Goal: Navigation & Orientation: Find specific page/section

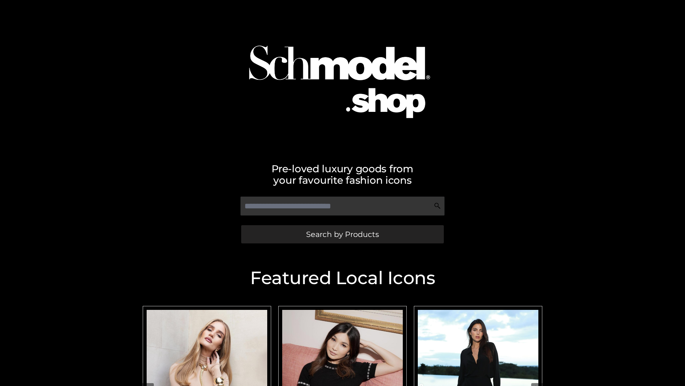
click at [342, 234] on span "Search by Products" at bounding box center [342, 233] width 73 height 7
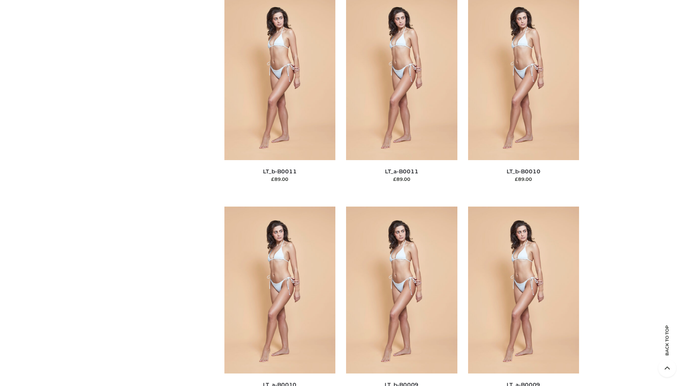
scroll to position [3206, 0]
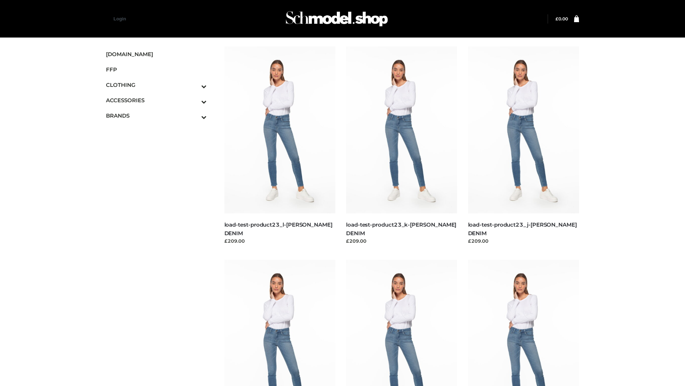
scroll to position [626, 0]
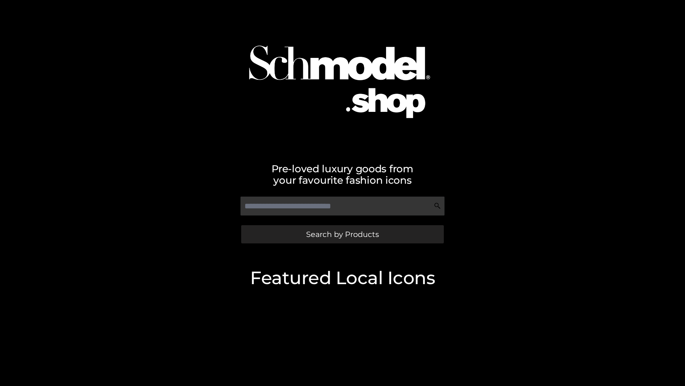
click at [342, 234] on span "Search by Products" at bounding box center [342, 233] width 73 height 7
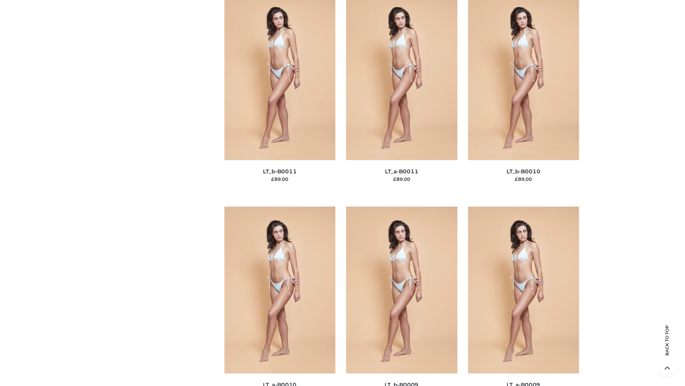
scroll to position [3206, 0]
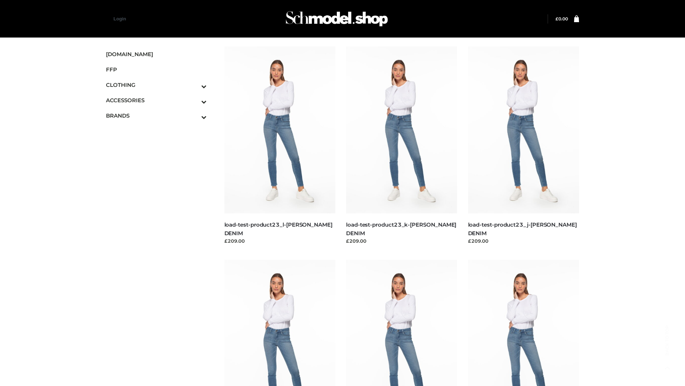
scroll to position [626, 0]
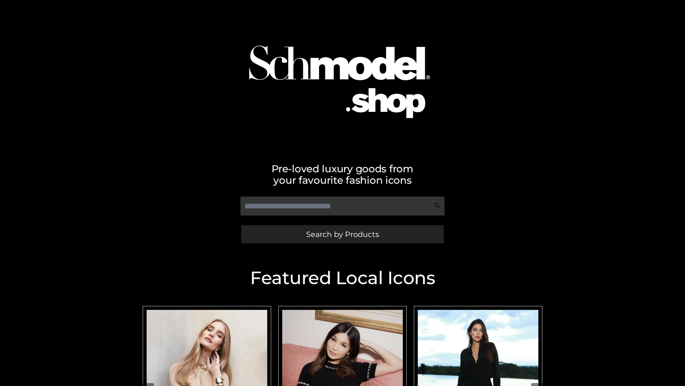
click at [342, 234] on span "Search by Products" at bounding box center [342, 233] width 73 height 7
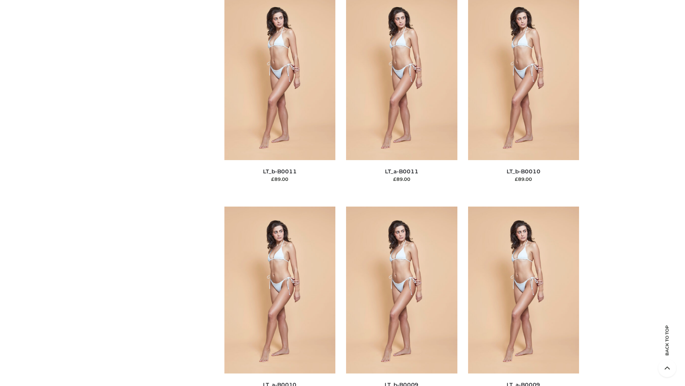
scroll to position [3206, 0]
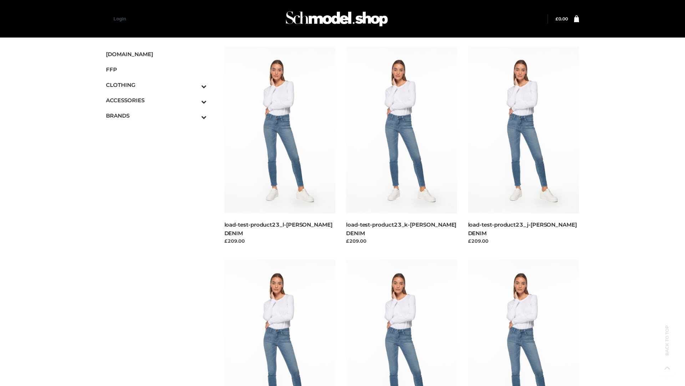
scroll to position [626, 0]
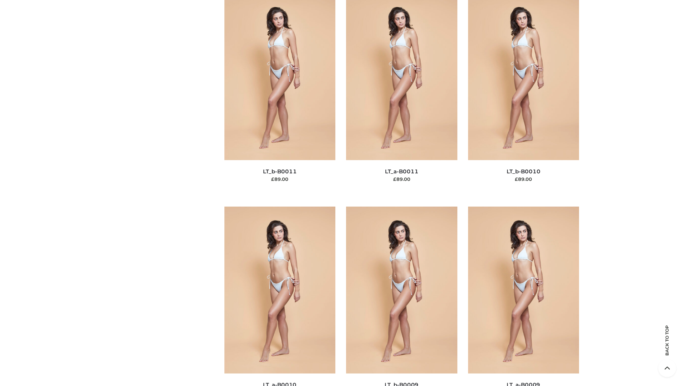
scroll to position [3206, 0]
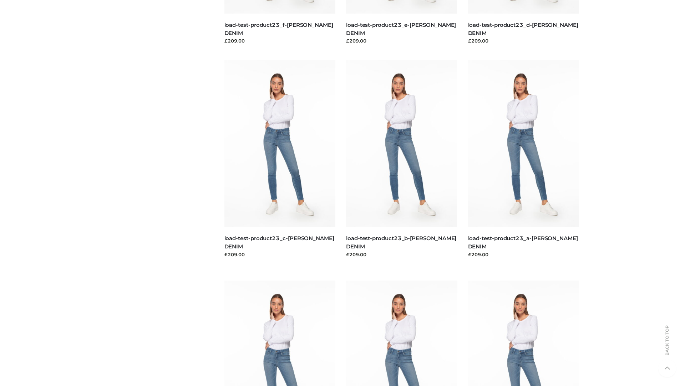
scroll to position [626, 0]
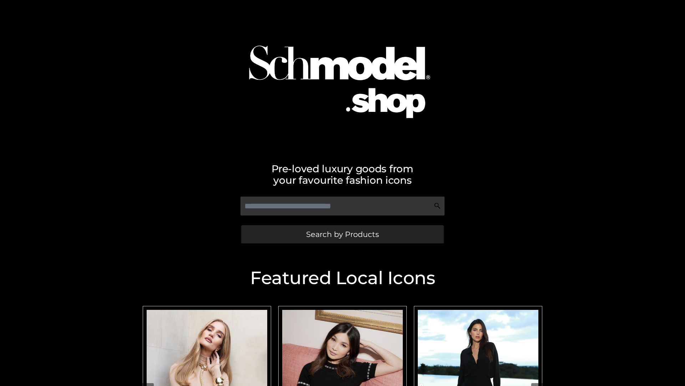
click at [342, 234] on span "Search by Products" at bounding box center [342, 233] width 73 height 7
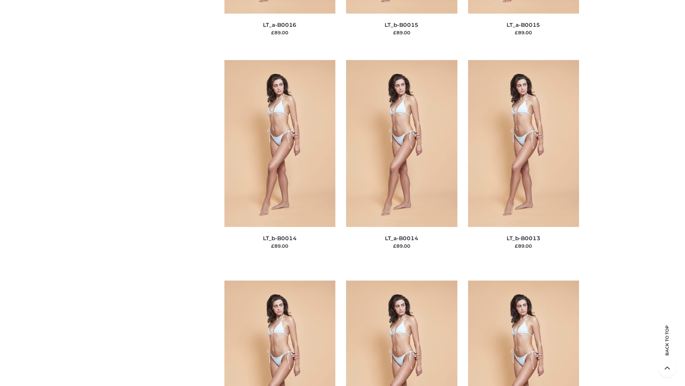
scroll to position [2539, 0]
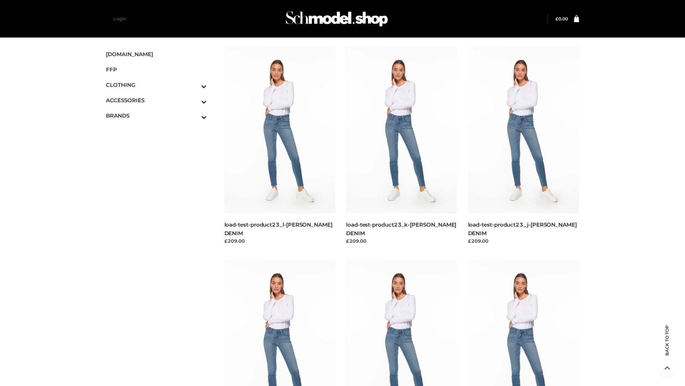
scroll to position [626, 0]
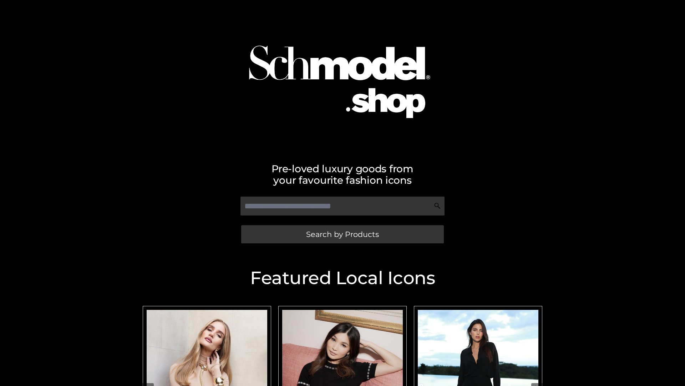
click at [342, 234] on span "Search by Products" at bounding box center [342, 233] width 73 height 7
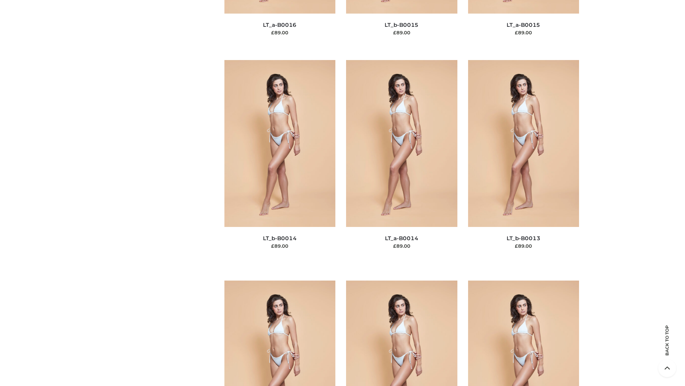
scroll to position [2539, 0]
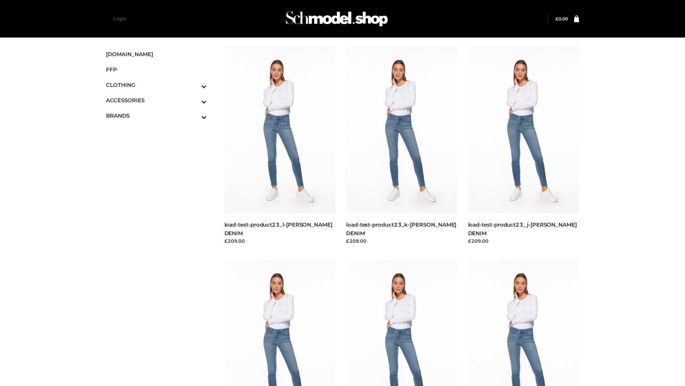
scroll to position [626, 0]
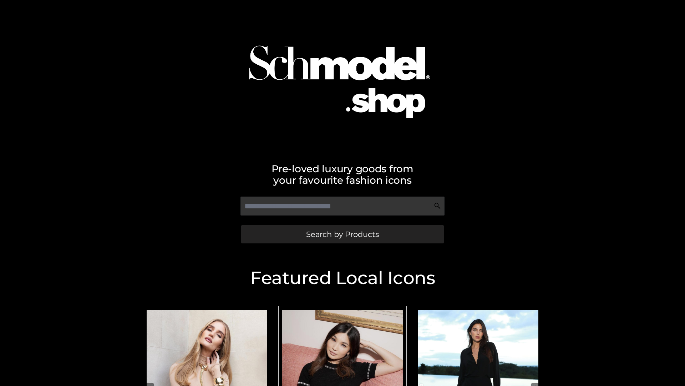
click at [342, 234] on span "Search by Products" at bounding box center [342, 233] width 73 height 7
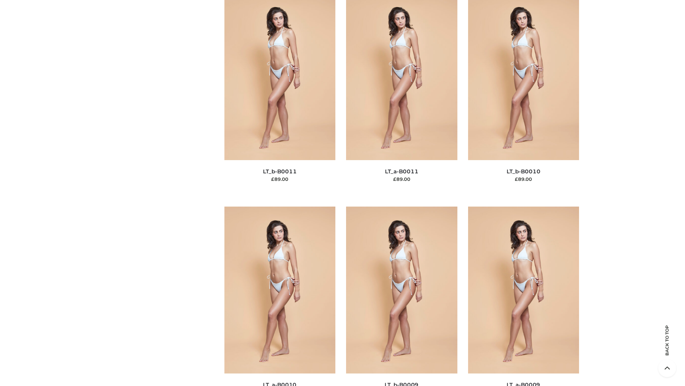
scroll to position [3206, 0]
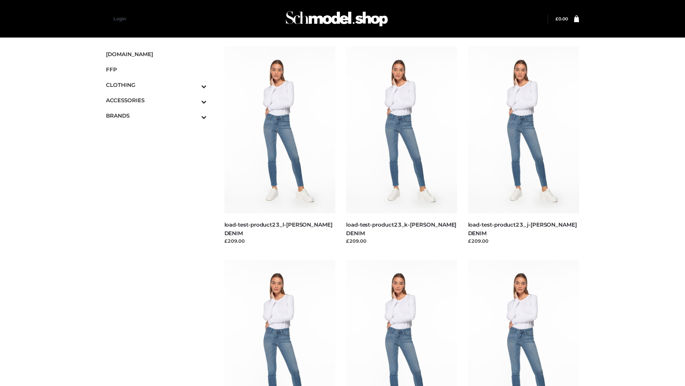
scroll to position [626, 0]
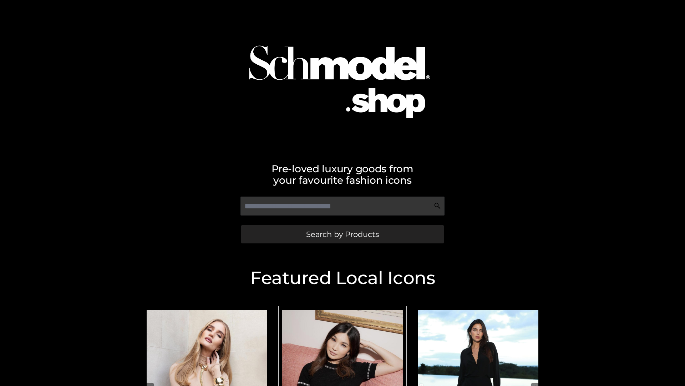
click at [342, 234] on span "Search by Products" at bounding box center [342, 233] width 73 height 7
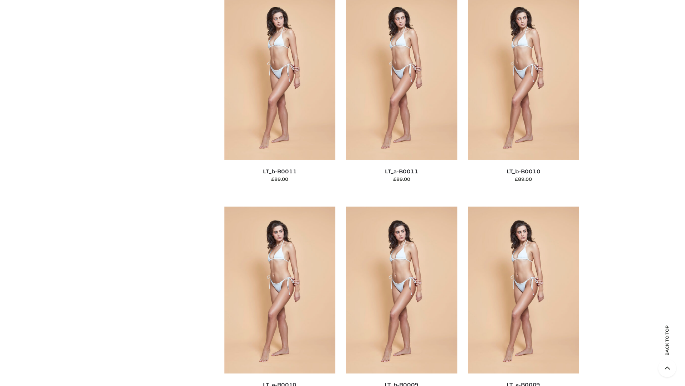
scroll to position [3206, 0]
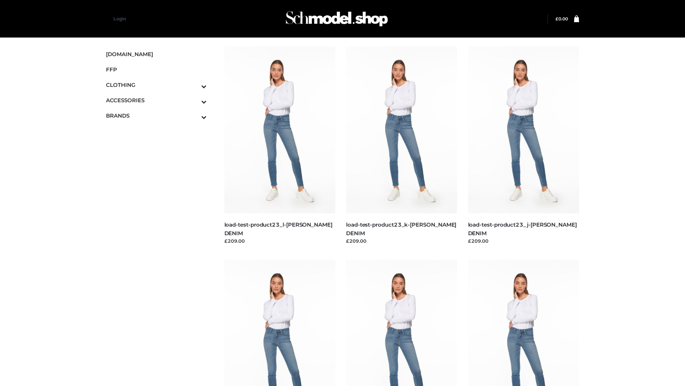
scroll to position [626, 0]
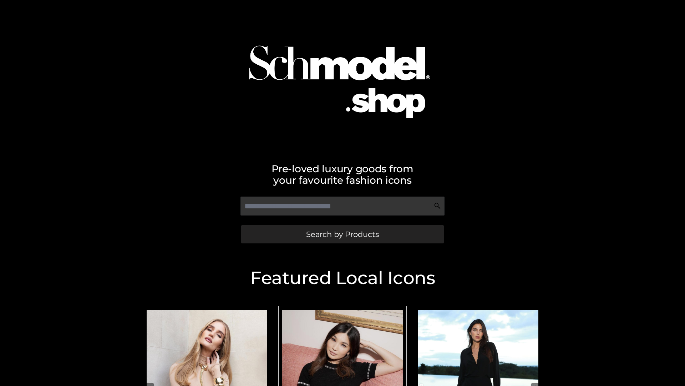
click at [342, 234] on span "Search by Products" at bounding box center [342, 233] width 73 height 7
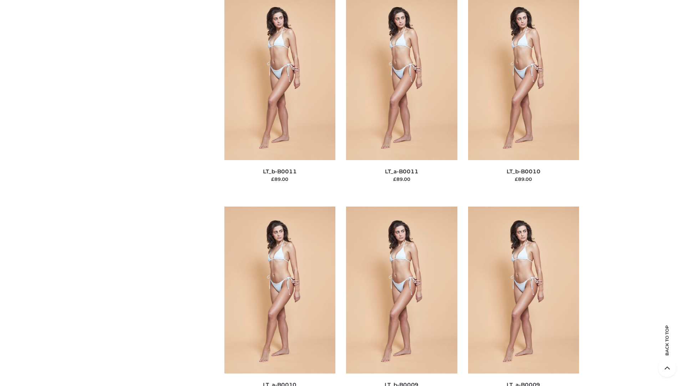
scroll to position [3206, 0]
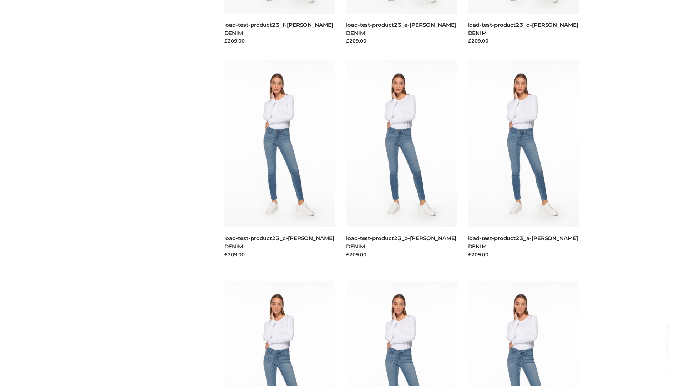
scroll to position [626, 0]
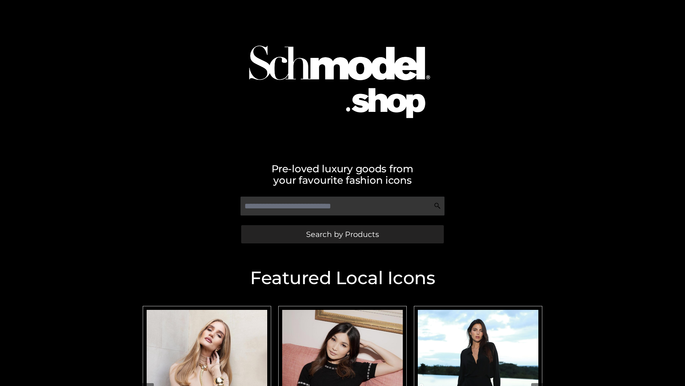
click at [342, 234] on span "Search by Products" at bounding box center [342, 233] width 73 height 7
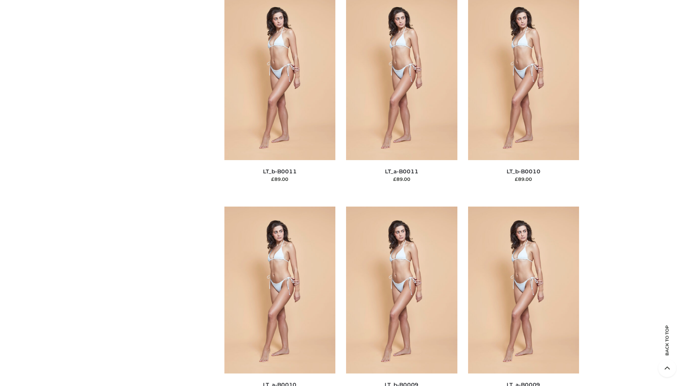
scroll to position [3206, 0]
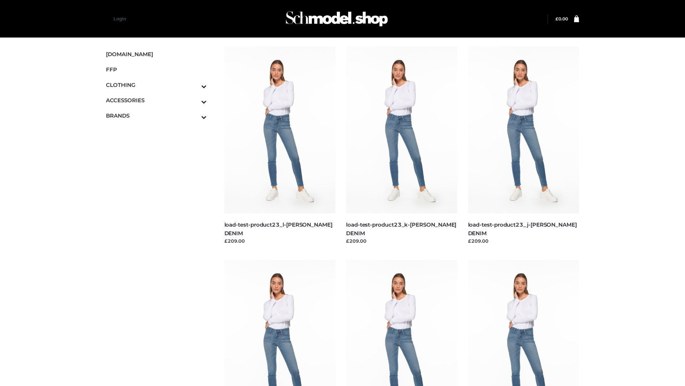
scroll to position [626, 0]
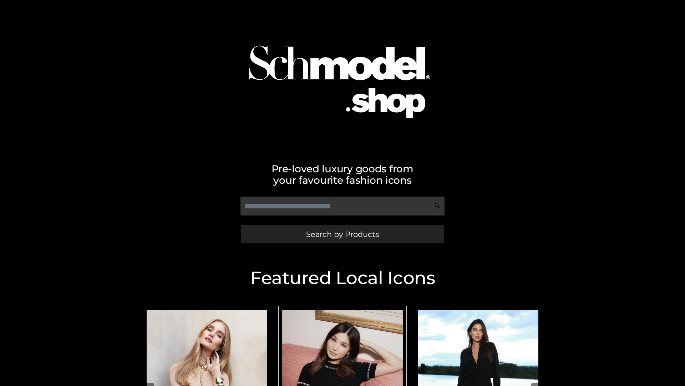
click at [342, 234] on span "Search by Products" at bounding box center [342, 233] width 73 height 7
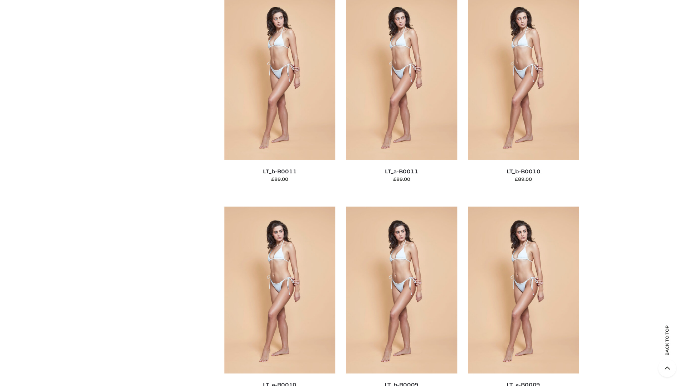
scroll to position [3206, 0]
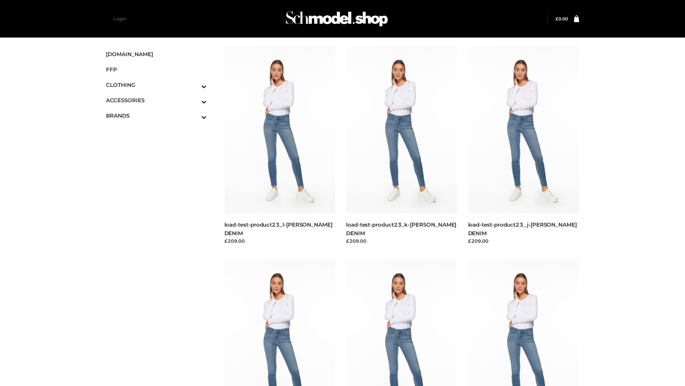
scroll to position [626, 0]
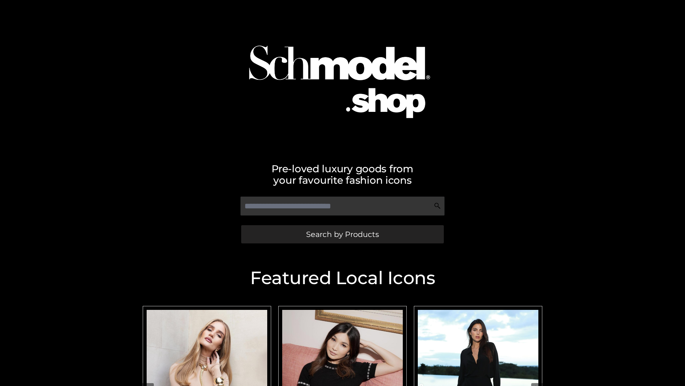
click at [342, 234] on span "Search by Products" at bounding box center [342, 233] width 73 height 7
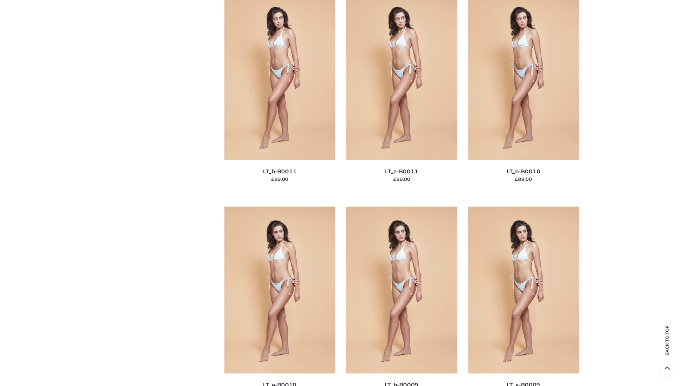
scroll to position [3206, 0]
